Goal: Navigation & Orientation: Find specific page/section

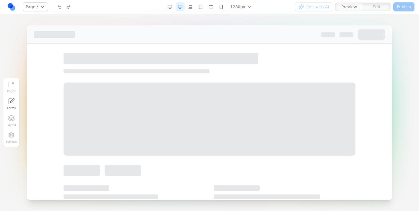
click at [13, 8] on link at bounding box center [11, 6] width 9 height 9
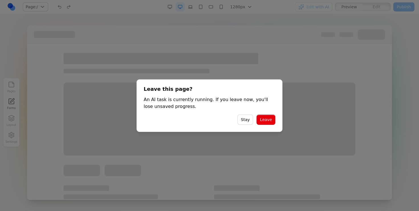
click at [262, 116] on button "Leave" at bounding box center [266, 119] width 19 height 10
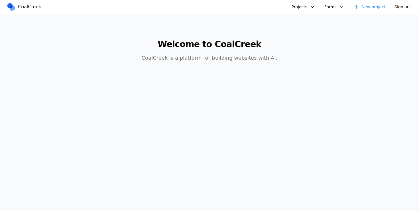
click at [305, 8] on button "Projects" at bounding box center [304, 6] width 31 height 9
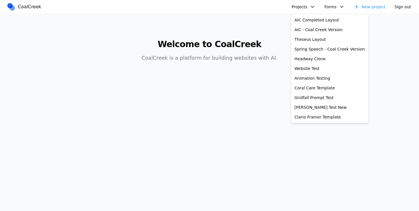
click at [305, 8] on button "Projects" at bounding box center [304, 6] width 31 height 9
